Goal: Information Seeking & Learning: Learn about a topic

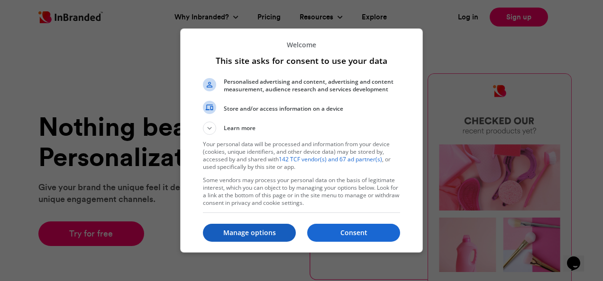
click at [267, 234] on p "Manage options" at bounding box center [249, 232] width 93 height 9
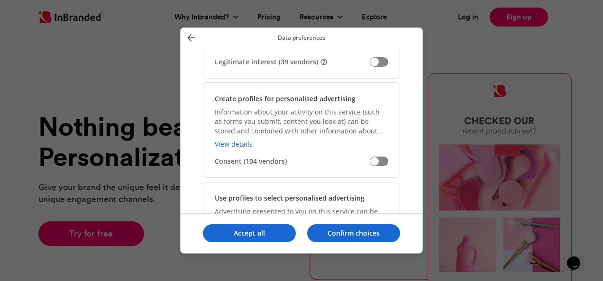
scroll to position [190, 0]
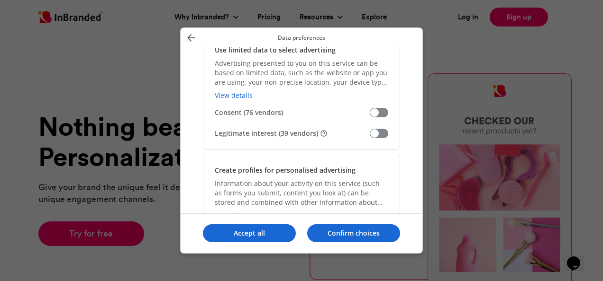
click at [378, 127] on div "Use limited data to select advertising Advertising presented to you on this ser…" at bounding box center [301, 92] width 197 height 117
click at [371, 133] on span "Manage your data" at bounding box center [379, 133] width 18 height 9
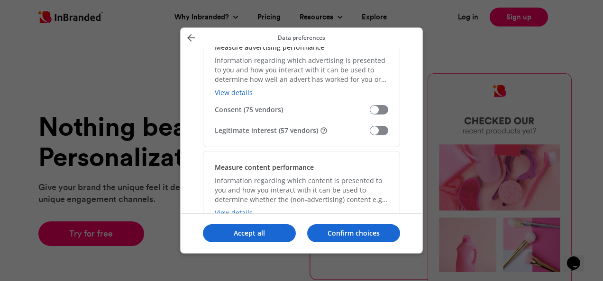
click at [375, 132] on span "Manage your data" at bounding box center [379, 130] width 18 height 9
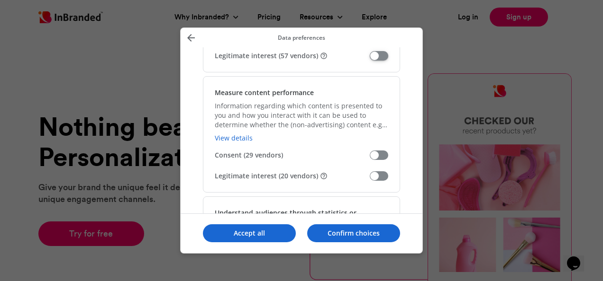
scroll to position [853, 0]
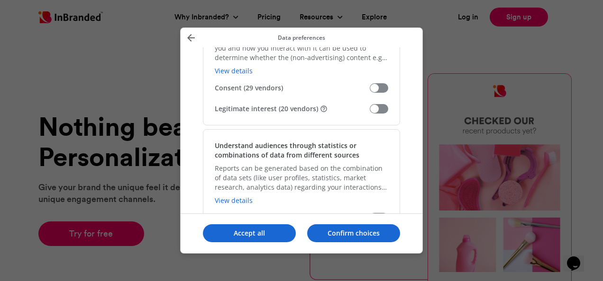
click at [376, 104] on span "Manage your data" at bounding box center [379, 108] width 18 height 9
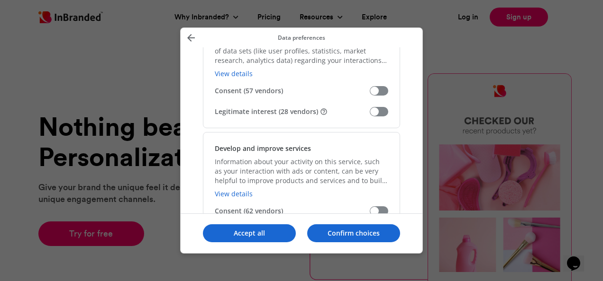
scroll to position [948, 0]
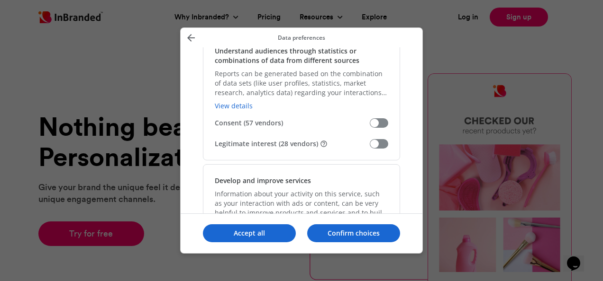
click at [381, 143] on span "Manage your data" at bounding box center [379, 143] width 18 height 9
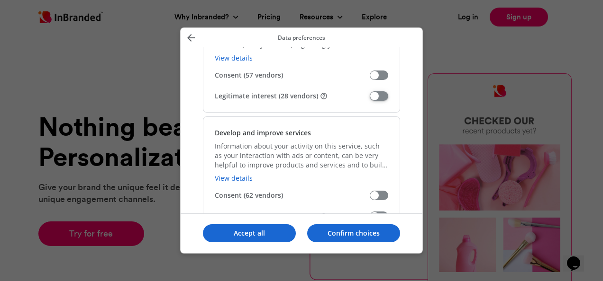
scroll to position [1090, 0]
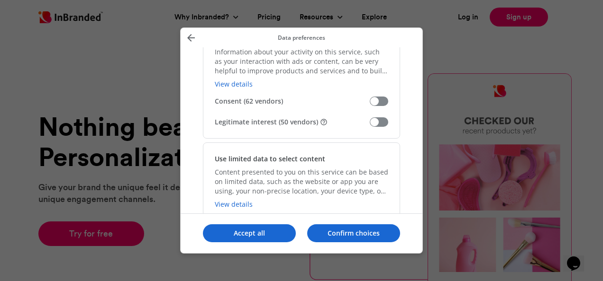
click at [379, 117] on span "Manage your data" at bounding box center [379, 121] width 18 height 9
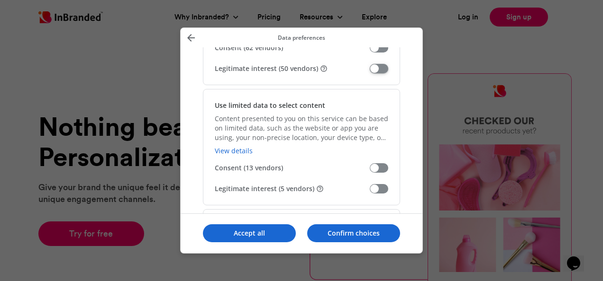
scroll to position [1232, 0]
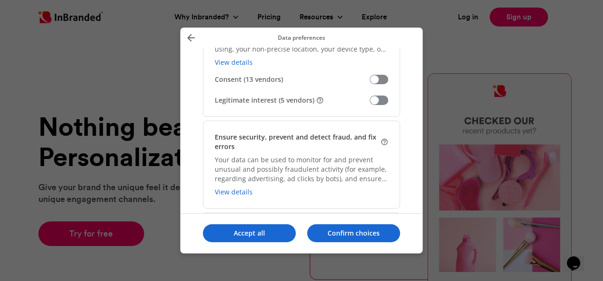
click at [380, 98] on span "Manage your data" at bounding box center [379, 100] width 18 height 9
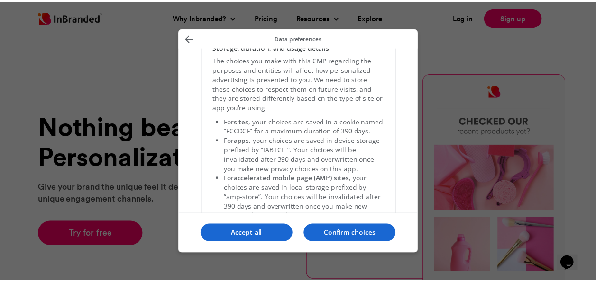
scroll to position [2043, 0]
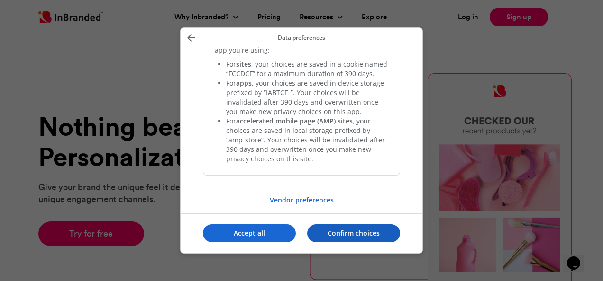
click at [349, 236] on p "Confirm choices" at bounding box center [353, 233] width 93 height 9
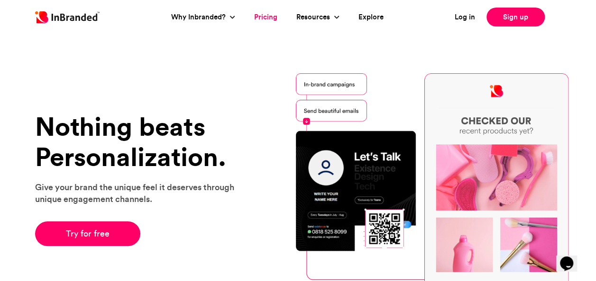
click at [263, 15] on link "Pricing" at bounding box center [265, 17] width 23 height 11
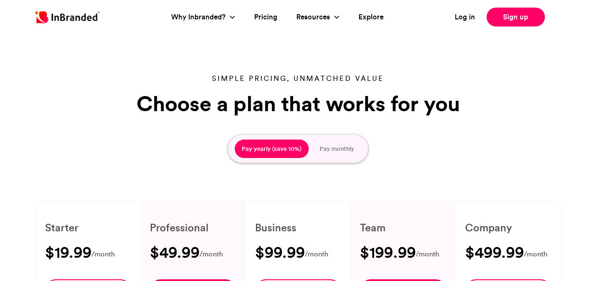
type input "****"
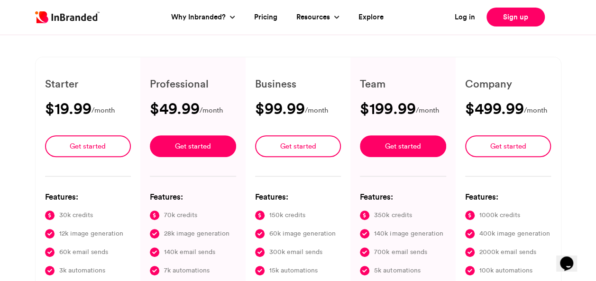
scroll to position [47, 0]
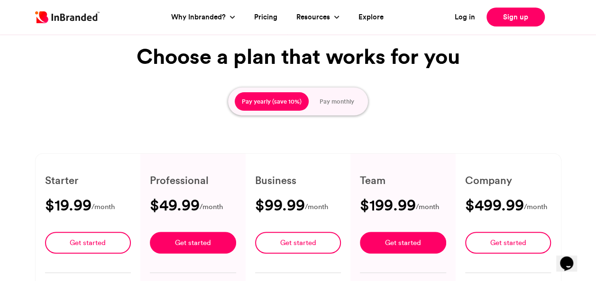
click at [332, 102] on button "Pay monthly" at bounding box center [336, 101] width 49 height 19
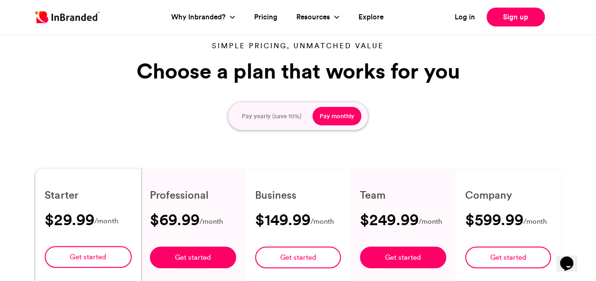
scroll to position [0, 0]
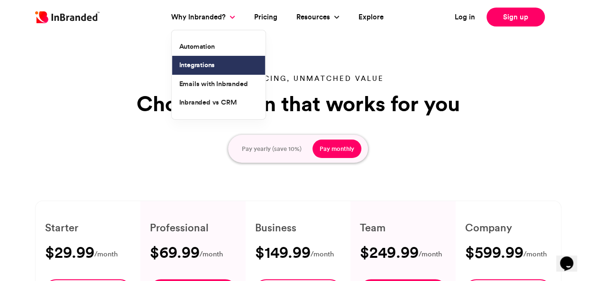
click at [198, 60] on link "Integrations" at bounding box center [218, 65] width 93 height 19
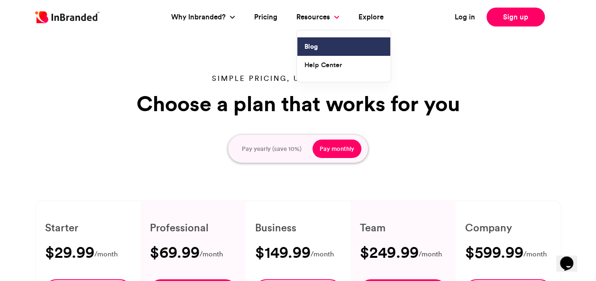
click at [312, 49] on link "Blog" at bounding box center [343, 46] width 93 height 19
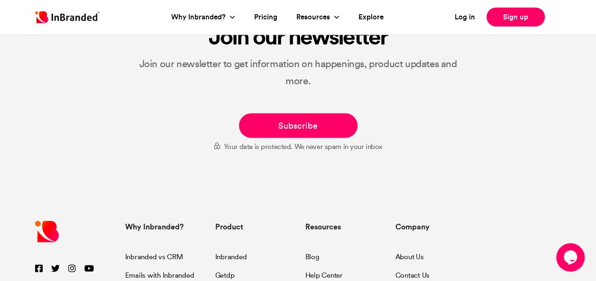
scroll to position [948, 0]
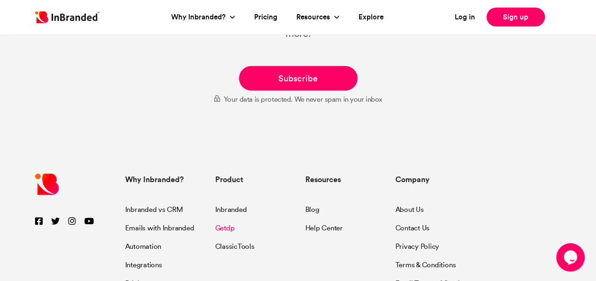
click at [219, 229] on link "Getdp" at bounding box center [224, 227] width 19 height 18
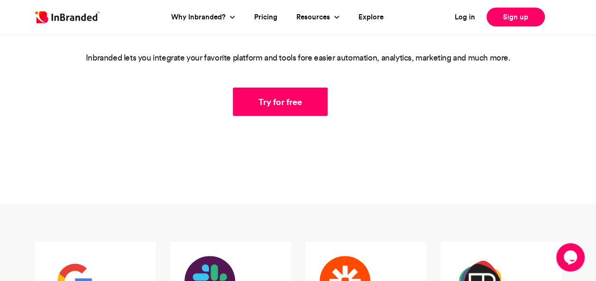
scroll to position [0, 0]
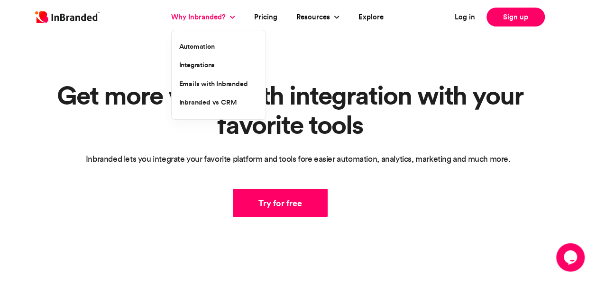
click at [220, 19] on link "Why Inbranded?" at bounding box center [199, 17] width 57 height 11
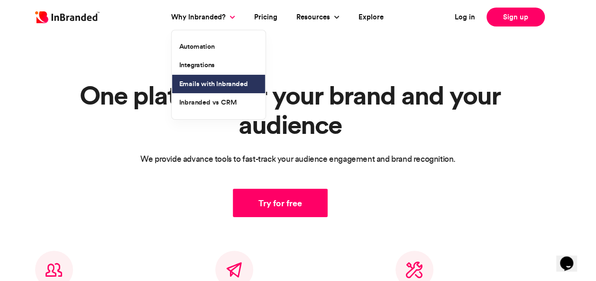
click at [224, 82] on link "Emails with Inbranded" at bounding box center [218, 84] width 93 height 19
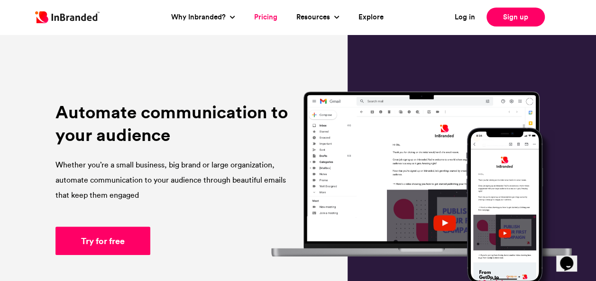
click at [258, 16] on link "Pricing" at bounding box center [265, 17] width 23 height 11
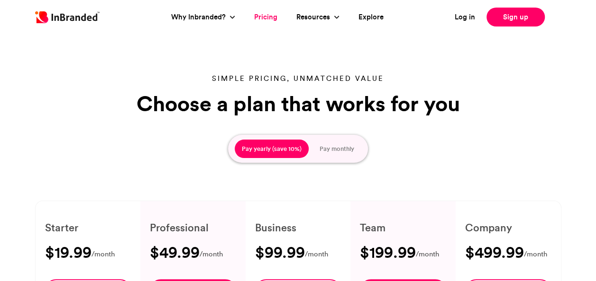
type input "****"
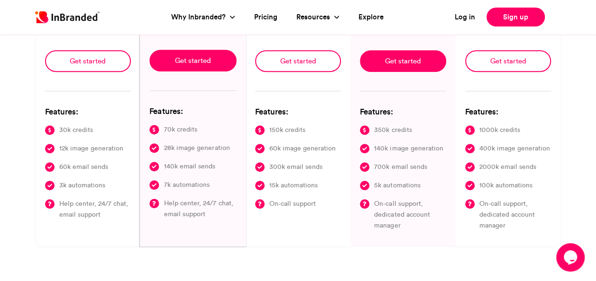
scroll to position [237, 0]
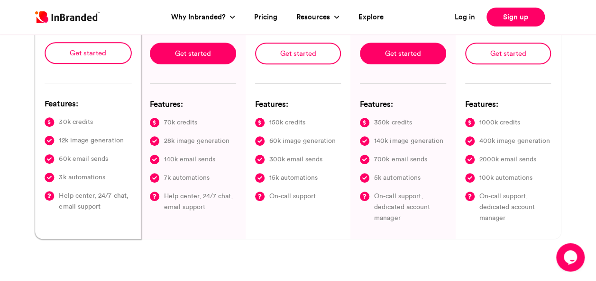
click at [89, 137] on span "12k image generation" at bounding box center [91, 141] width 64 height 11
click at [87, 160] on span "60k email sends" at bounding box center [83, 159] width 49 height 11
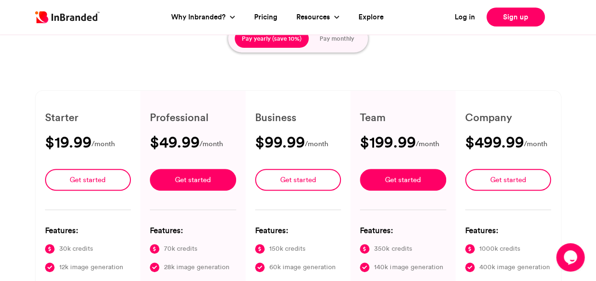
scroll to position [47, 0]
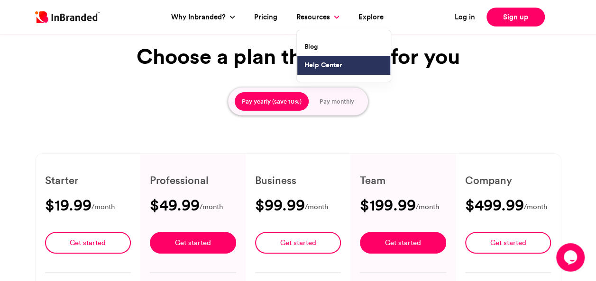
click at [307, 63] on link "Help Center" at bounding box center [343, 65] width 93 height 19
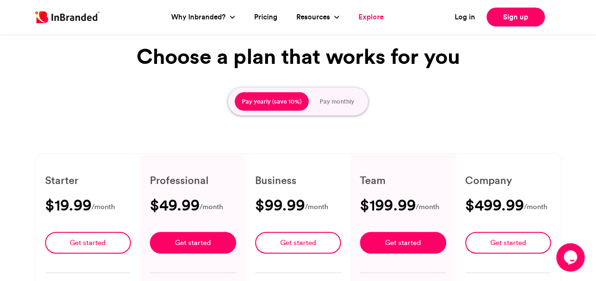
click at [371, 18] on link "Explore" at bounding box center [370, 17] width 25 height 11
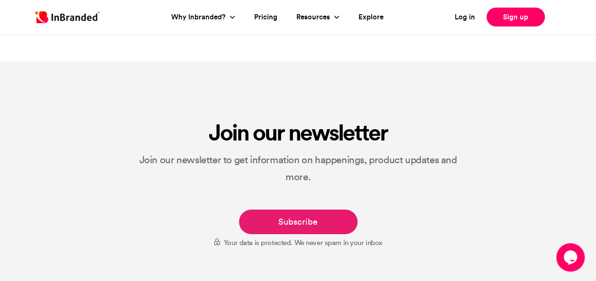
scroll to position [1469, 0]
